Goal: Check status: Check status

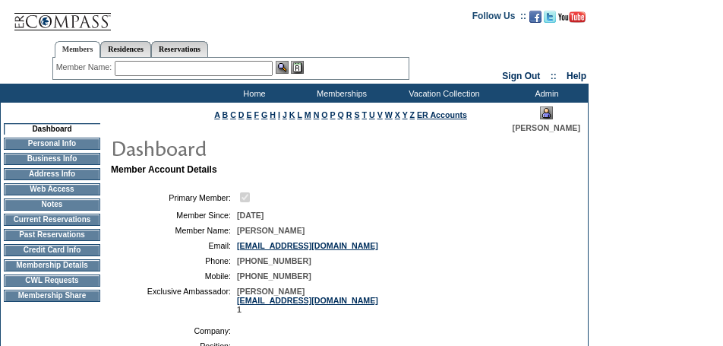
scroll to position [188, 0]
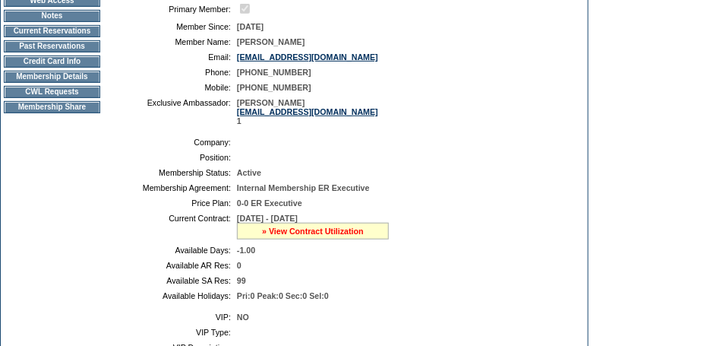
click at [349, 236] on link "» View Contract Utilization" at bounding box center [313, 230] width 102 height 9
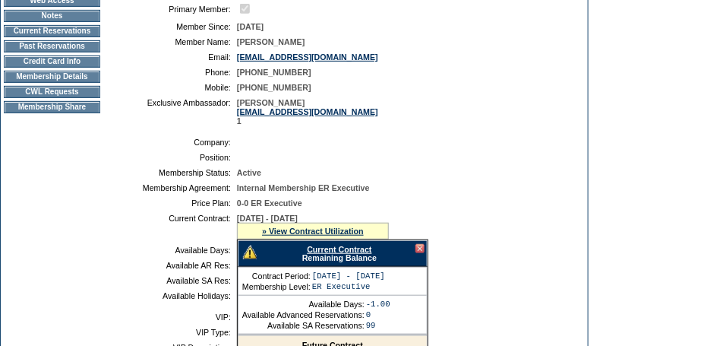
click at [353, 253] on link "Current Contract" at bounding box center [339, 249] width 65 height 9
click at [419, 252] on div at bounding box center [420, 248] width 9 height 9
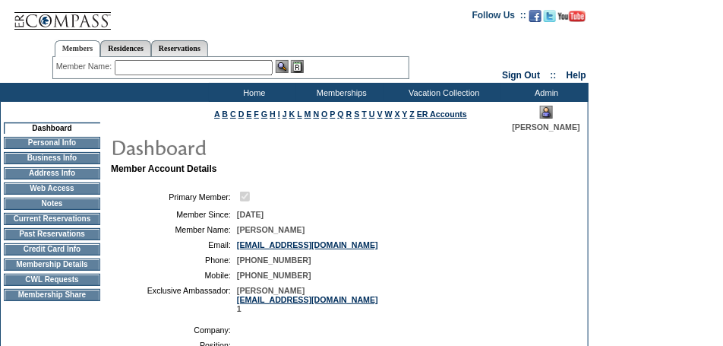
scroll to position [0, 0]
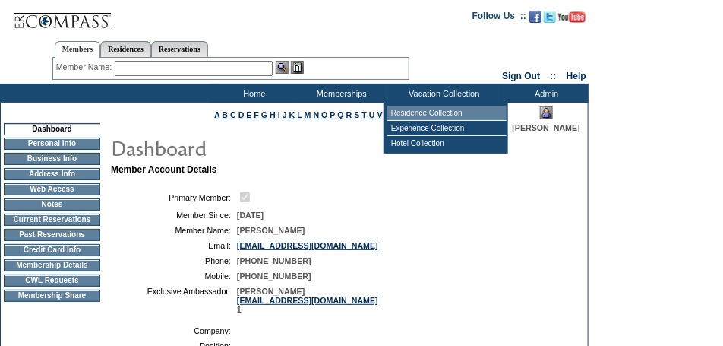
click at [443, 112] on td "Residence Collection" at bounding box center [446, 113] width 119 height 15
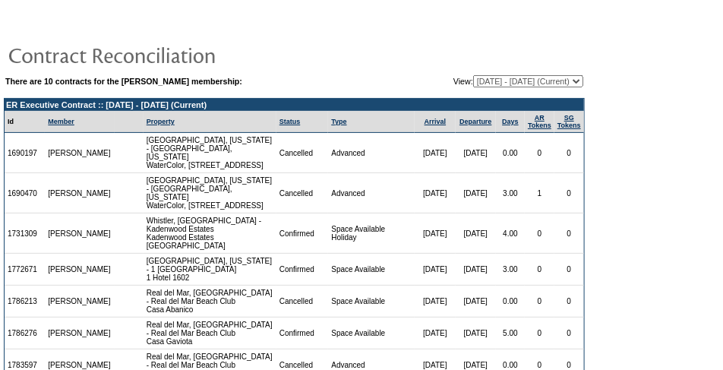
click at [373, 76] on table "There are 10 contracts for the [PERSON_NAME] membership: View: [DATE] - [DATE] …" at bounding box center [294, 81] width 581 height 15
click at [373, 81] on select "[DATE] - [DATE] [DATE] - [DATE] [DATE] - [DATE] [DATE] - [DATE] [DATE] - [DATE]…" at bounding box center [528, 81] width 110 height 12
select select "139610"
click at [373, 75] on select "[DATE] - [DATE] [DATE] - [DATE] [DATE] - [DATE] [DATE] - [DATE] [DATE] - [DATE]…" at bounding box center [528, 81] width 110 height 12
